Goal: Task Accomplishment & Management: Manage account settings

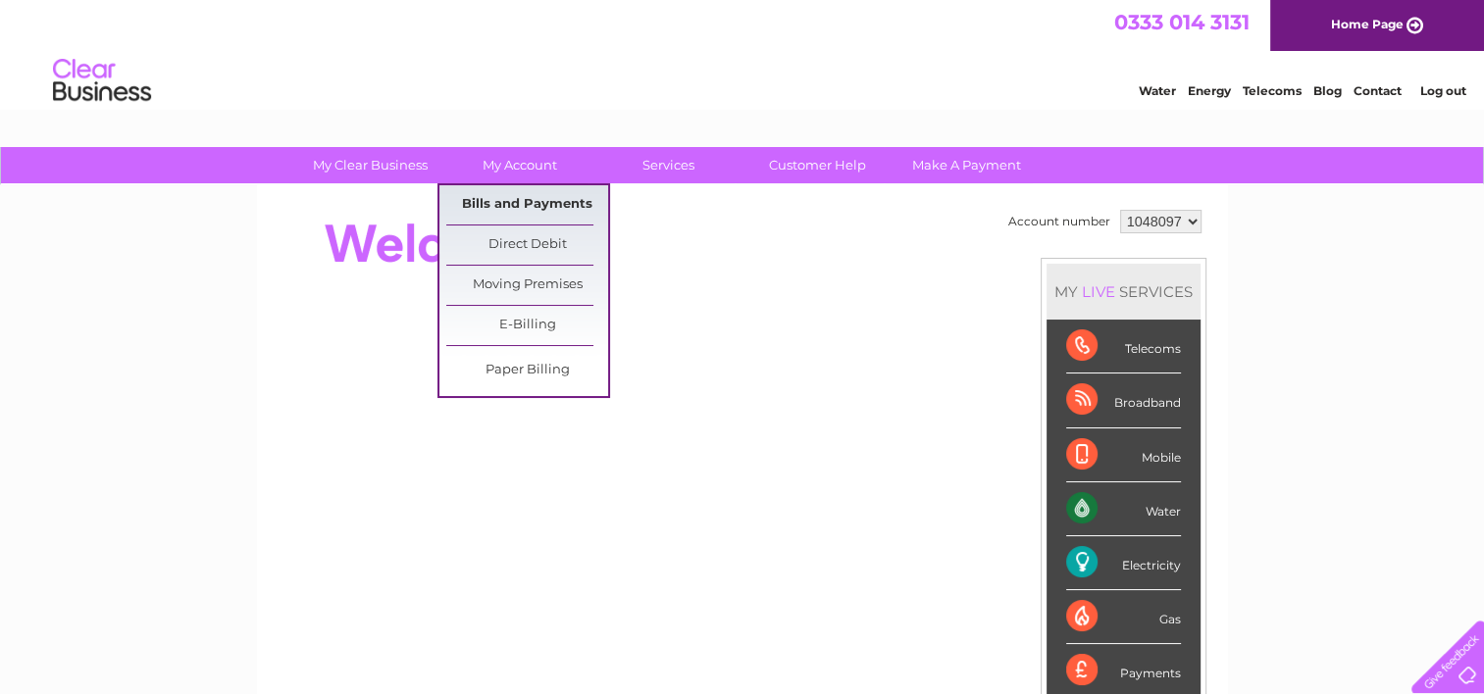
click at [514, 202] on link "Bills and Payments" at bounding box center [527, 204] width 162 height 39
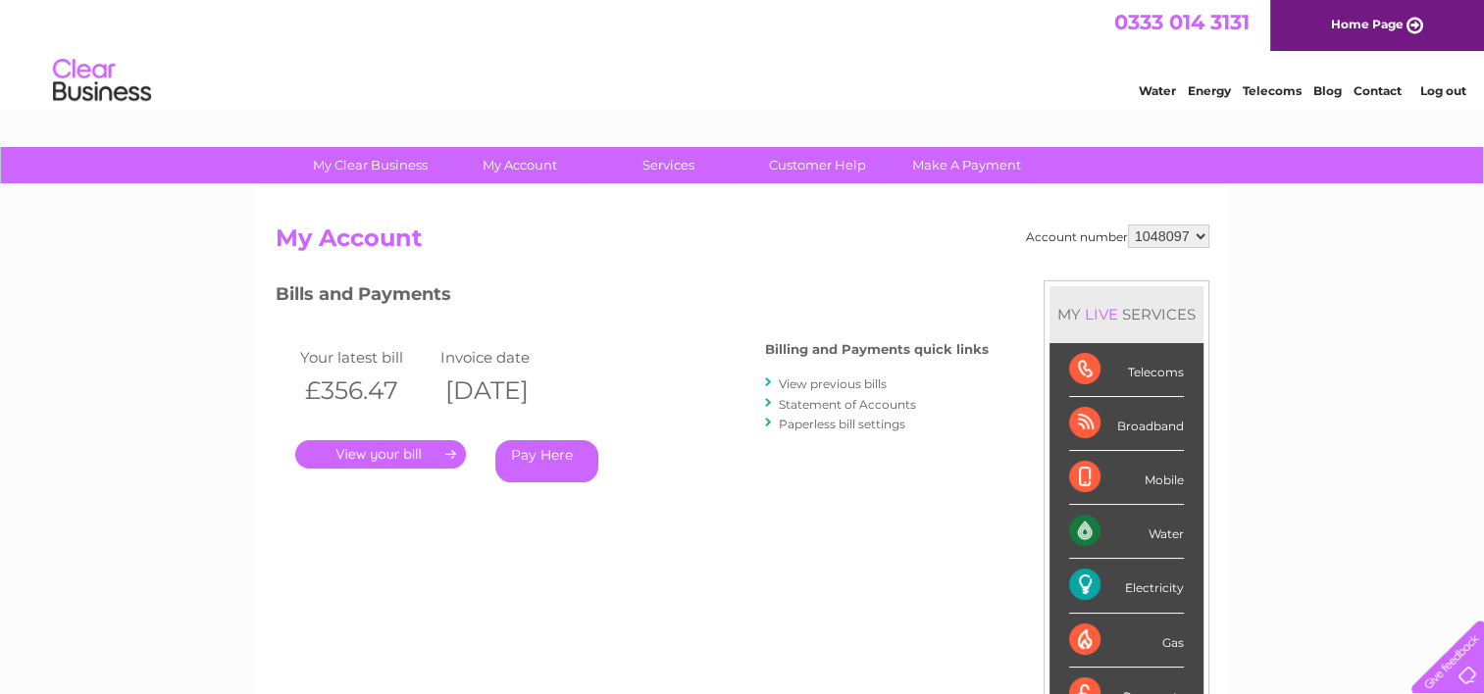
click at [381, 459] on link "." at bounding box center [380, 454] width 171 height 28
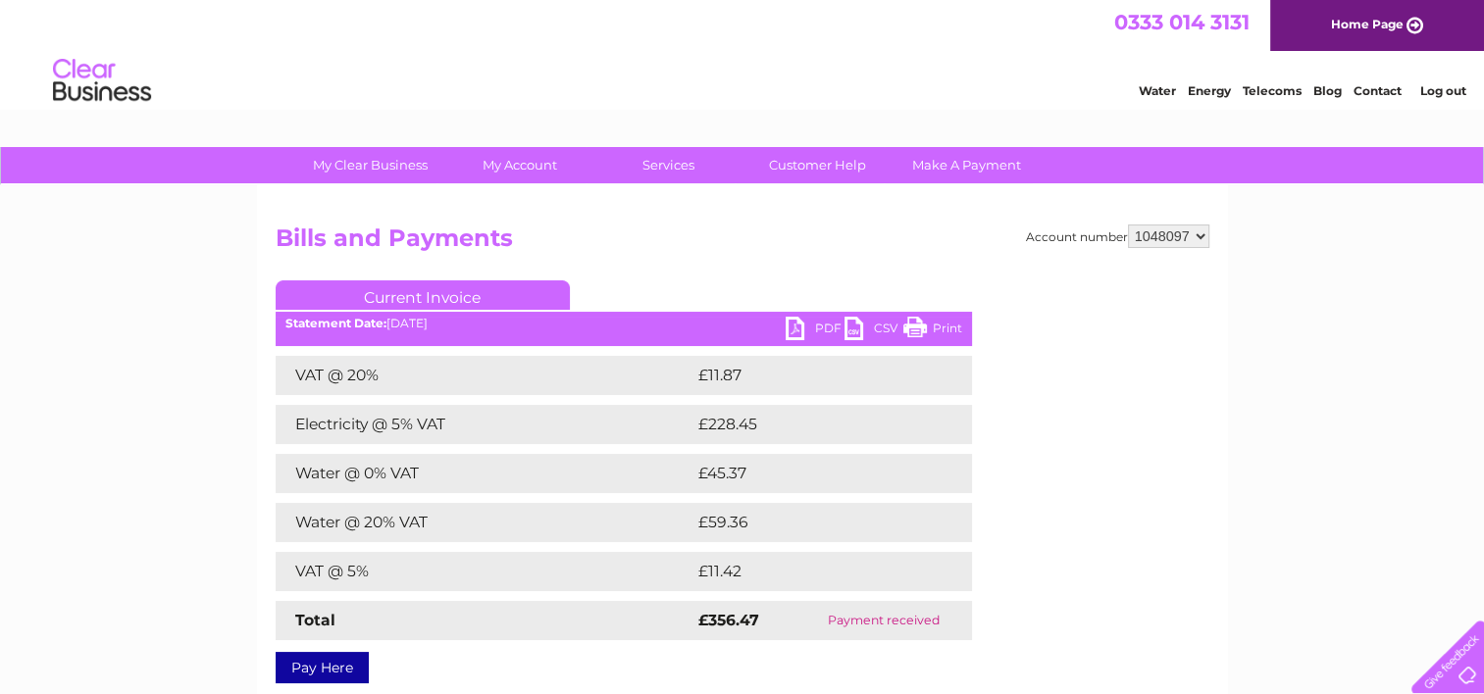
click at [800, 333] on link "PDF" at bounding box center [815, 331] width 59 height 28
